Goal: Task Accomplishment & Management: Manage account settings

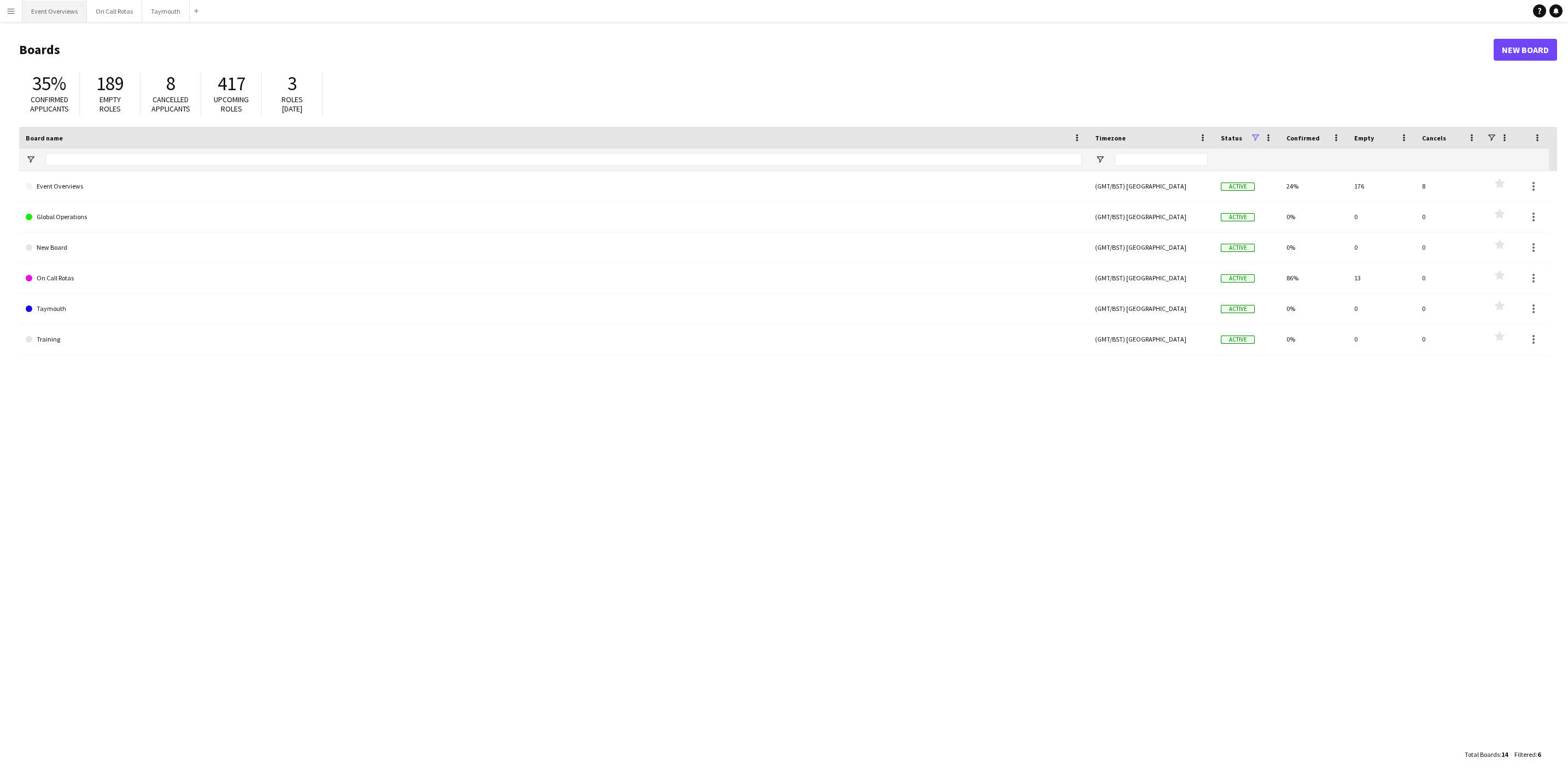
click at [47, 7] on button "Event Overviews Close" at bounding box center [54, 11] width 64 height 21
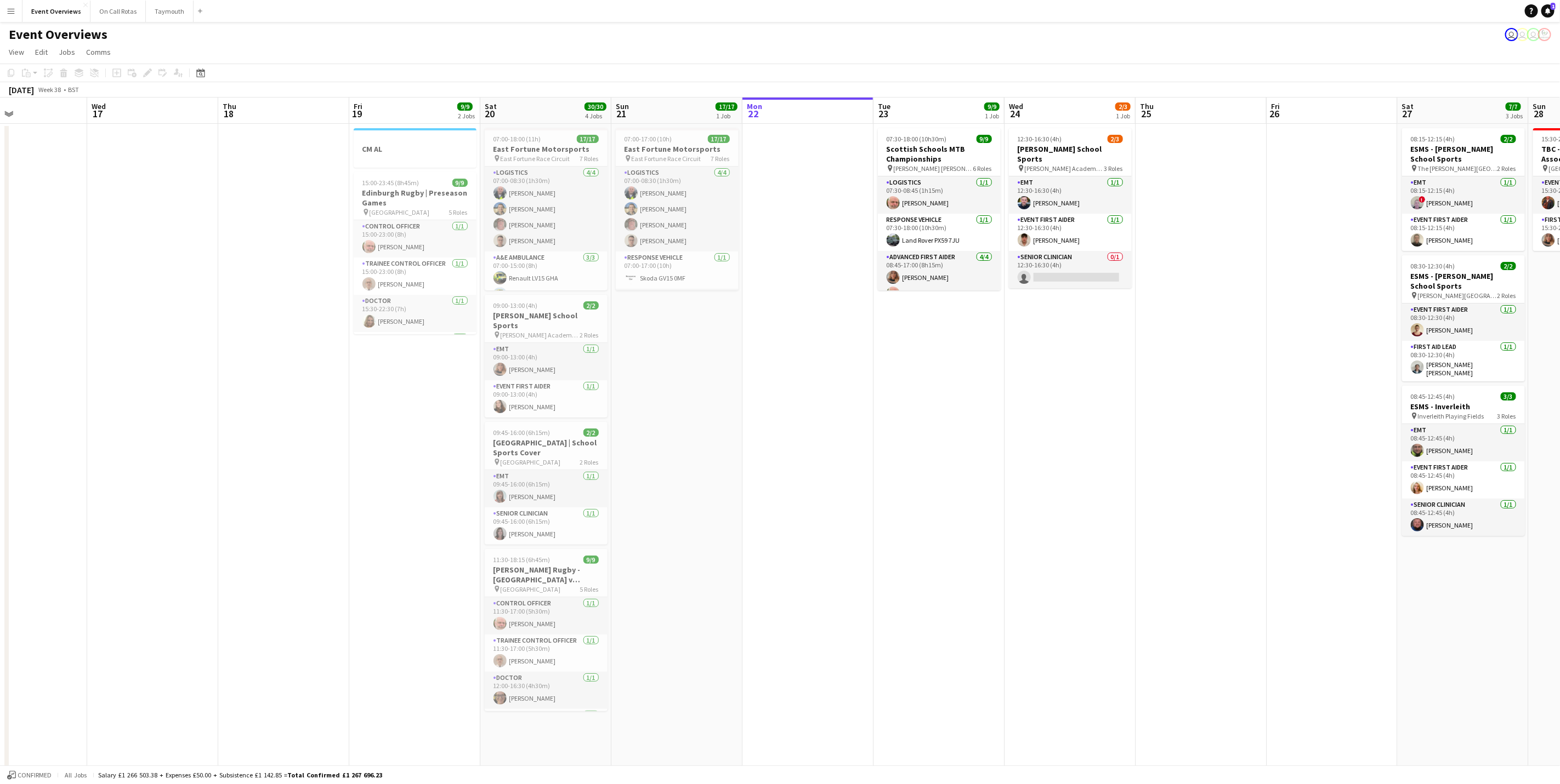
scroll to position [0, 310]
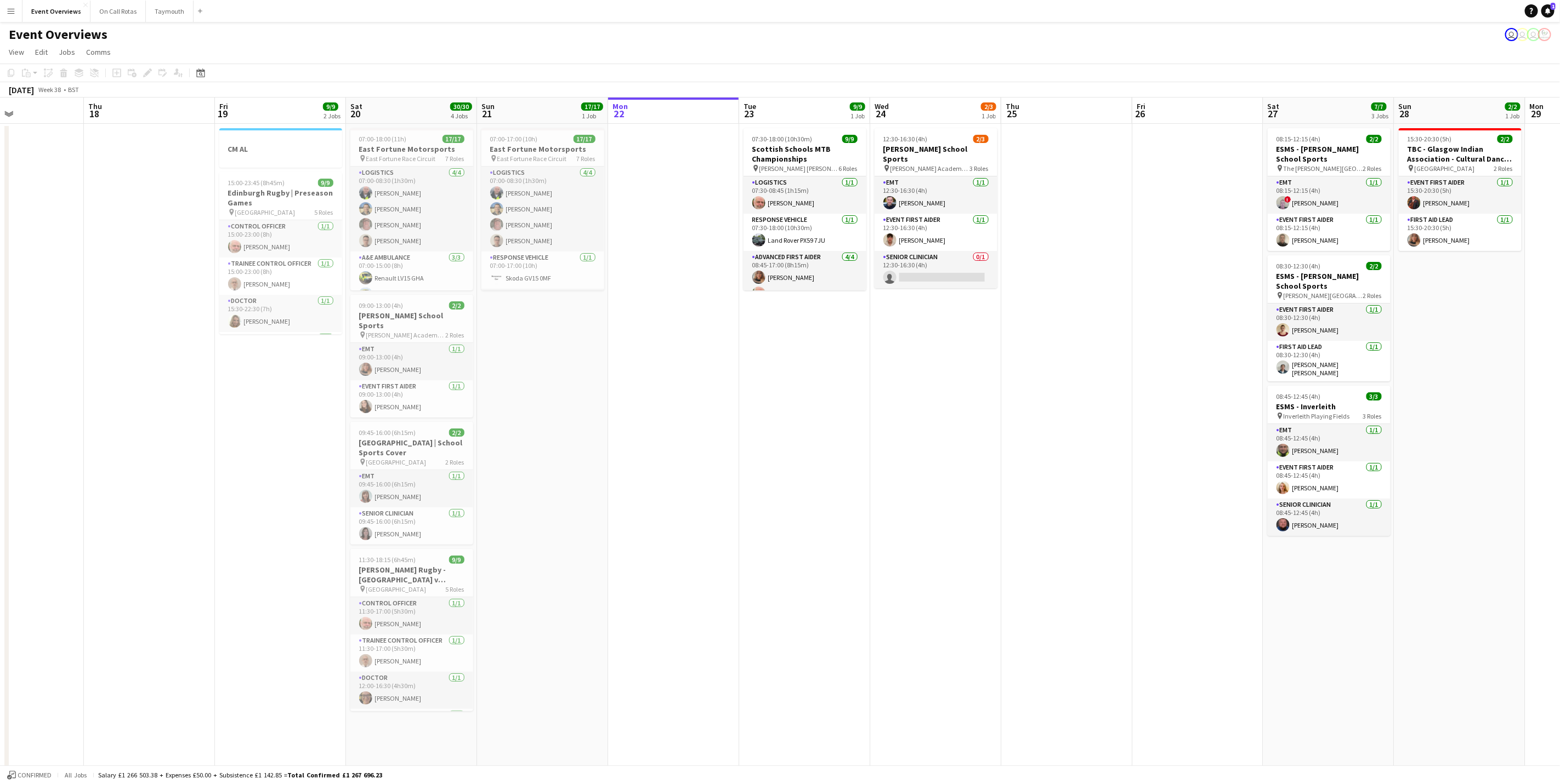
drag, startPoint x: 221, startPoint y: 589, endPoint x: 698, endPoint y: 567, distance: 477.5
click at [698, 567] on app-calendar-viewport "Mon 15 Tue 16 Wed 17 Thu 18 Fri 19 9/9 2 Jobs Sat 20 30/30 4 Jobs Sun 21 17/17 …" at bounding box center [780, 519] width 1560 height 843
click at [812, 194] on app-card-role "Logistics [DATE] 07:30-08:45 (1h15m) [PERSON_NAME]" at bounding box center [805, 195] width 123 height 37
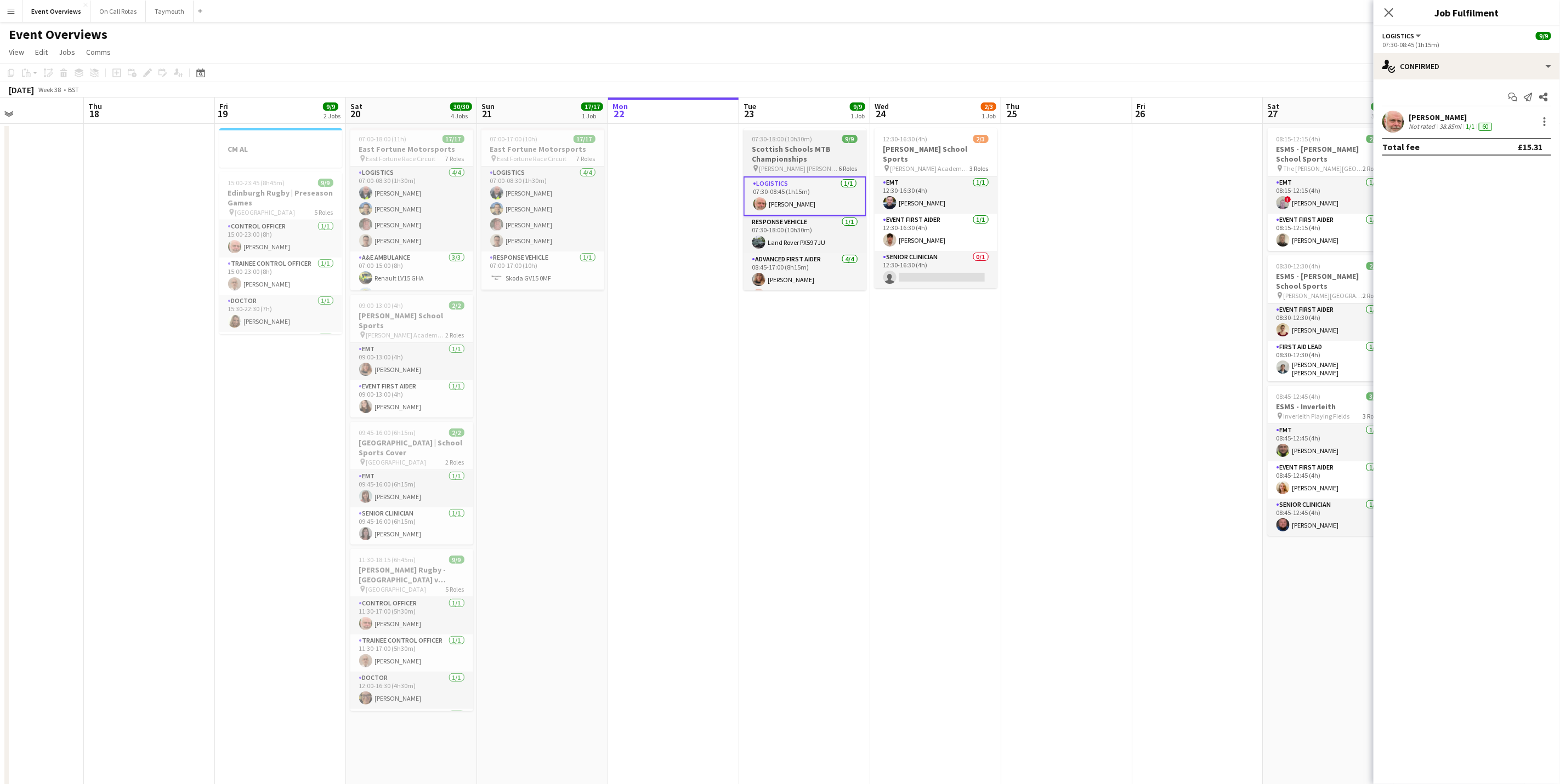
click at [795, 156] on h3 "Scottish Schools MTB Championships" at bounding box center [805, 154] width 123 height 20
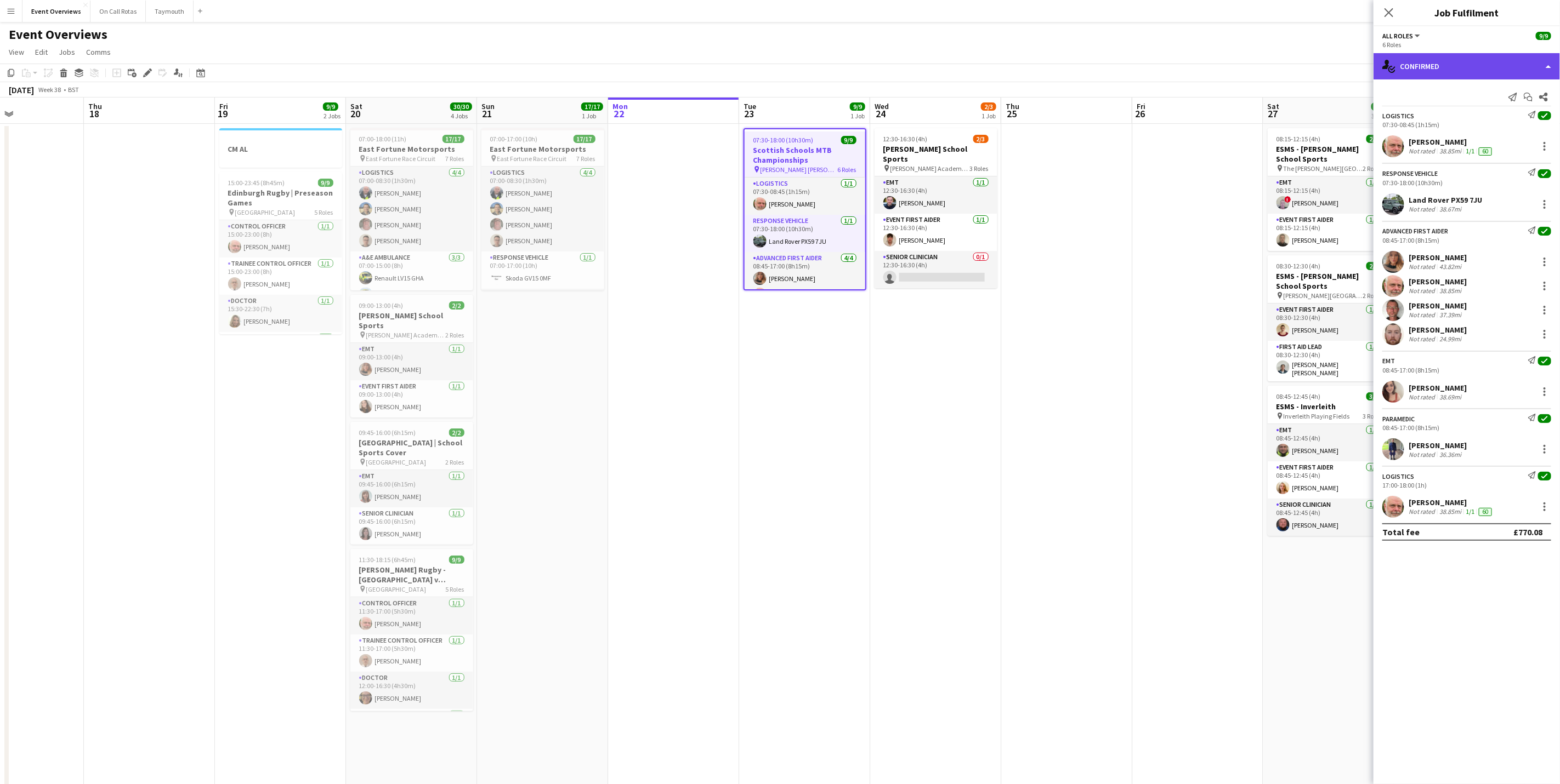
click at [1407, 61] on div "single-neutral-actions-check-2 Confirmed" at bounding box center [1467, 66] width 186 height 27
click at [1510, 114] on div "pen-write Job Details" at bounding box center [1503, 114] width 109 height 22
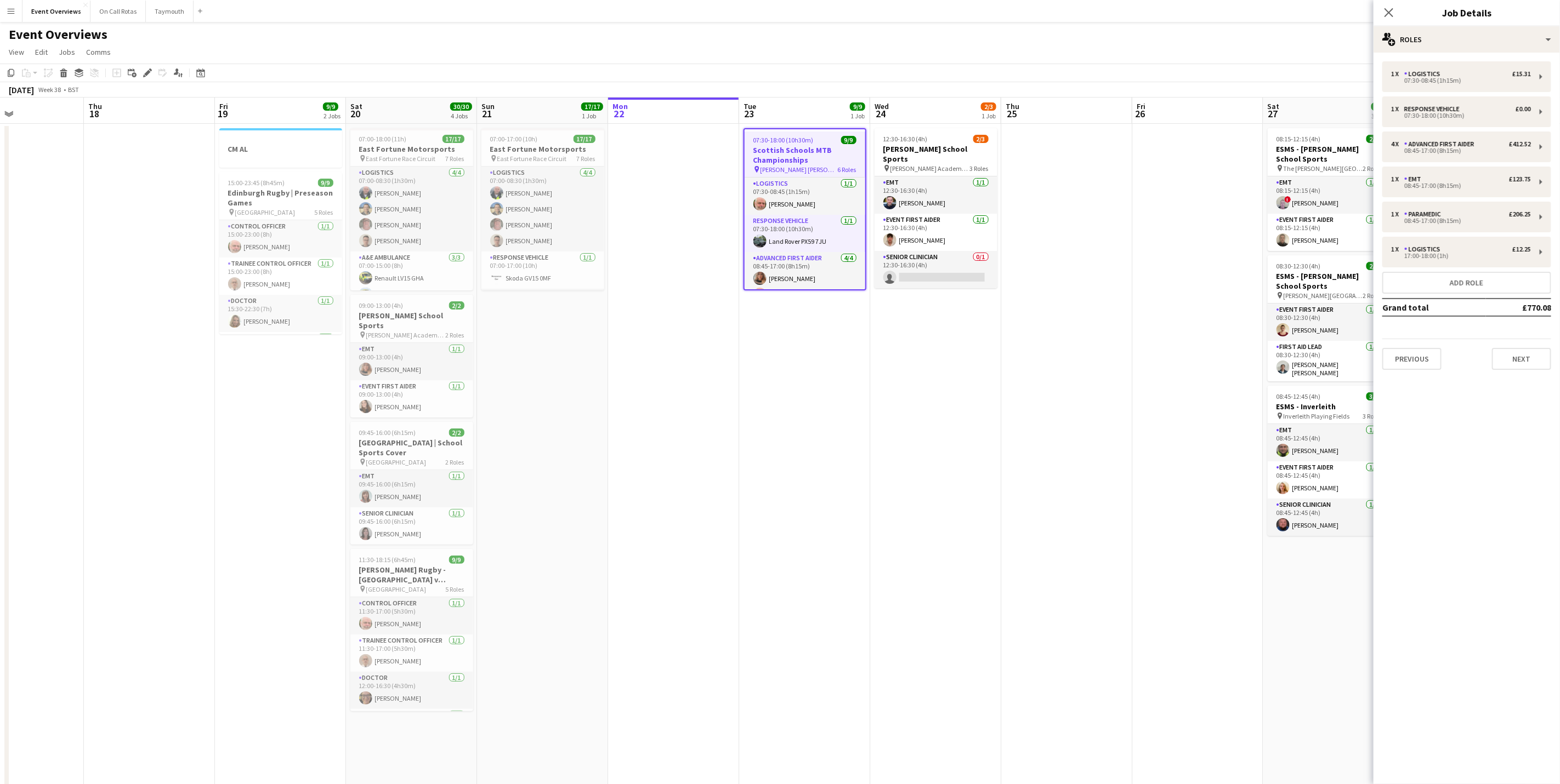
click at [1479, 24] on div "Close pop-in Job Details" at bounding box center [1467, 13] width 186 height 27
click at [1484, 41] on div "multiple-users-add Roles" at bounding box center [1467, 39] width 186 height 27
click at [1504, 102] on div "ads-window Job Ad" at bounding box center [1503, 108] width 109 height 22
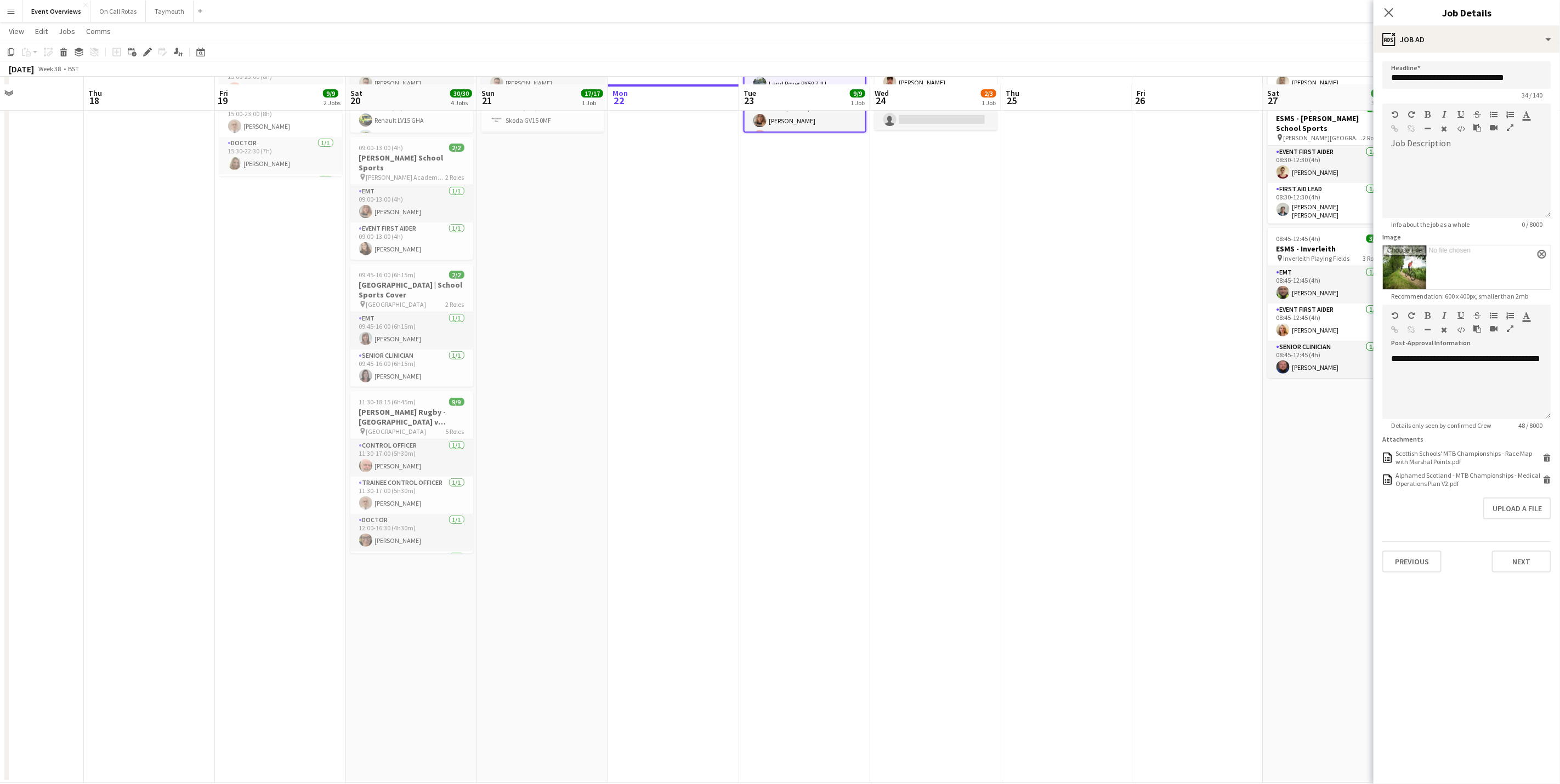
scroll to position [165, 0]
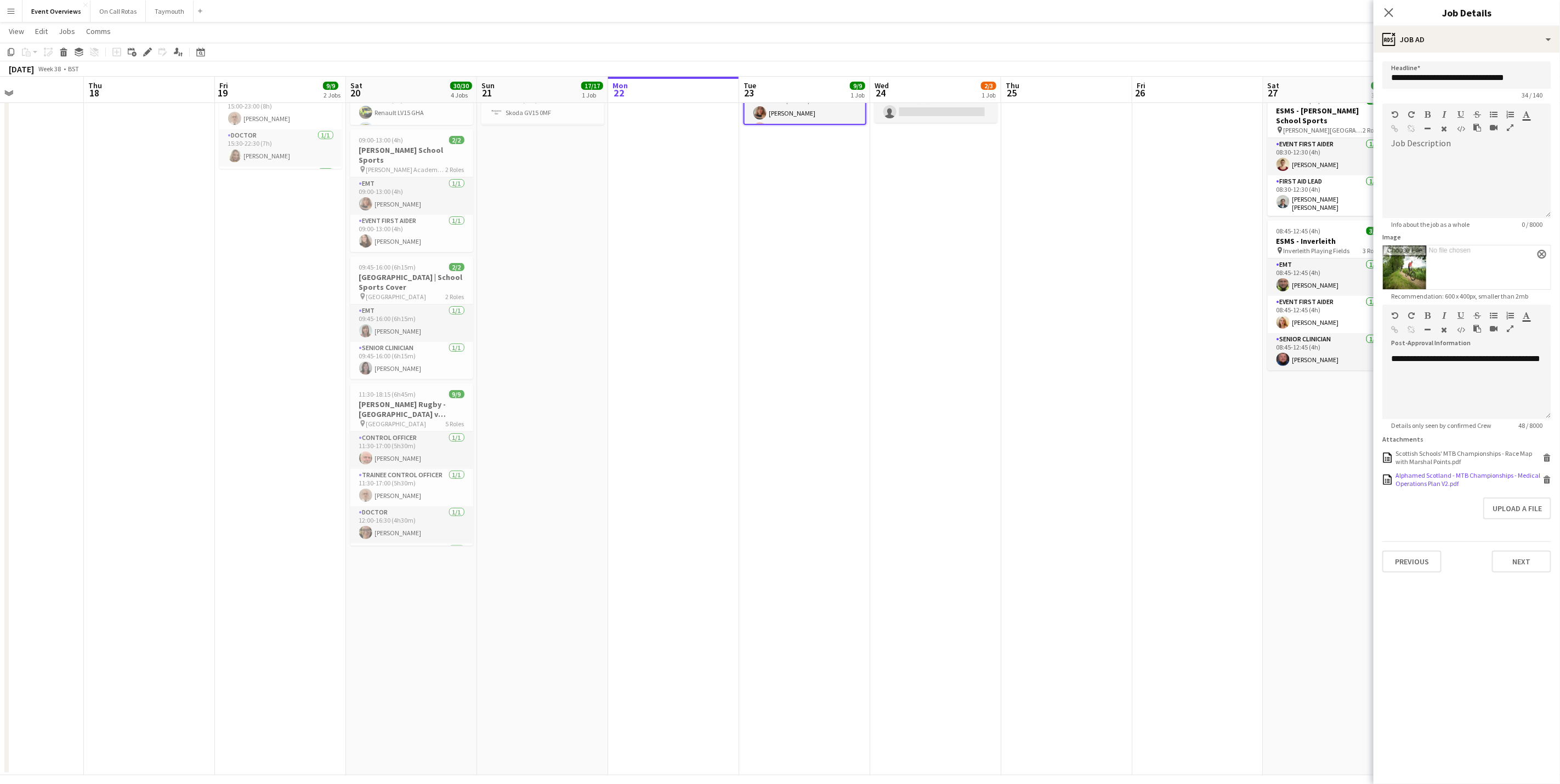
click at [1445, 479] on div "Alphamed Scotland - MTB Championships - Medical Operations Plan V2.pdf" at bounding box center [1467, 479] width 145 height 16
